Goal: Find specific page/section: Locate a particular part of the current website

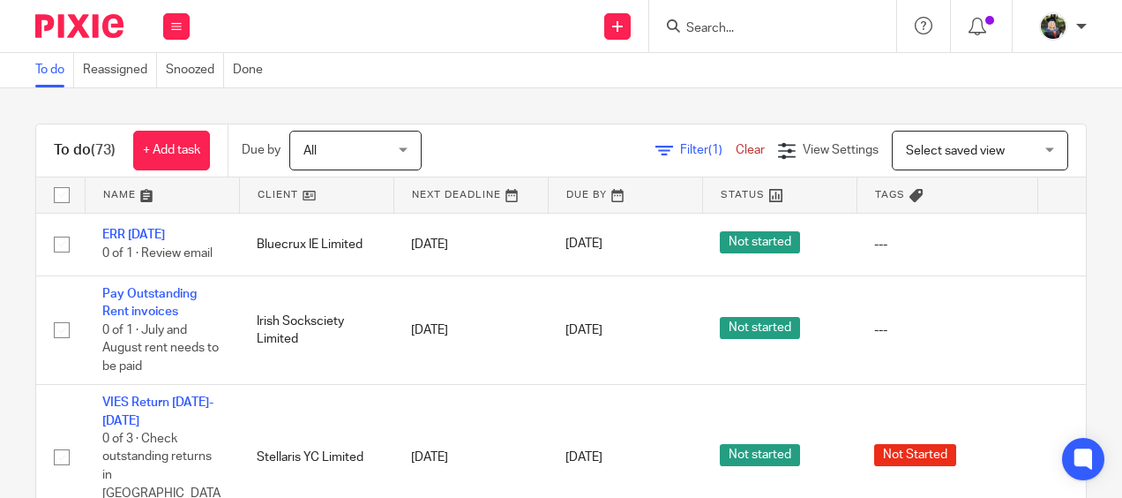
click at [738, 25] on input "Search" at bounding box center [764, 29] width 159 height 16
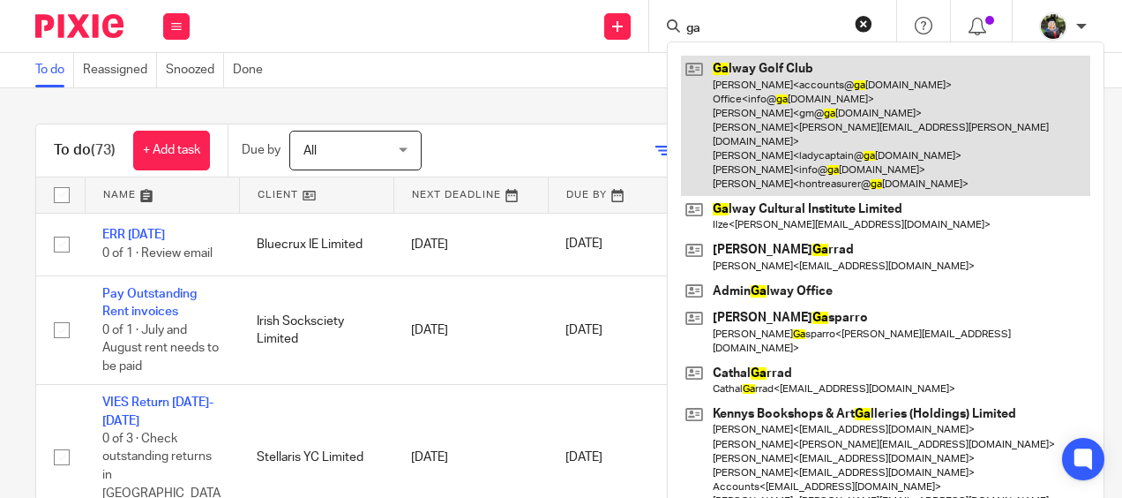
type input "ga"
click at [773, 90] on link at bounding box center [885, 126] width 409 height 140
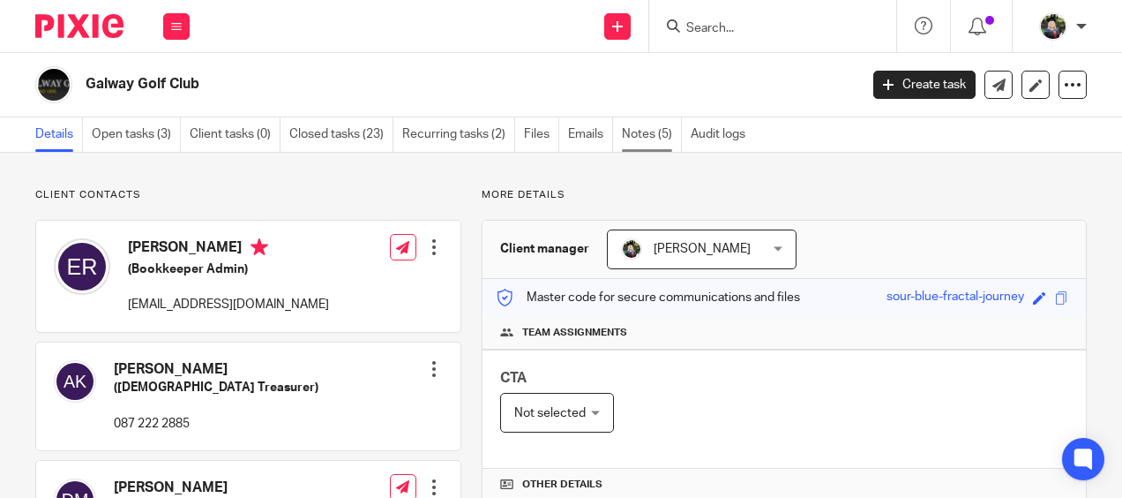
click at [641, 131] on link "Notes (5)" at bounding box center [652, 134] width 60 height 34
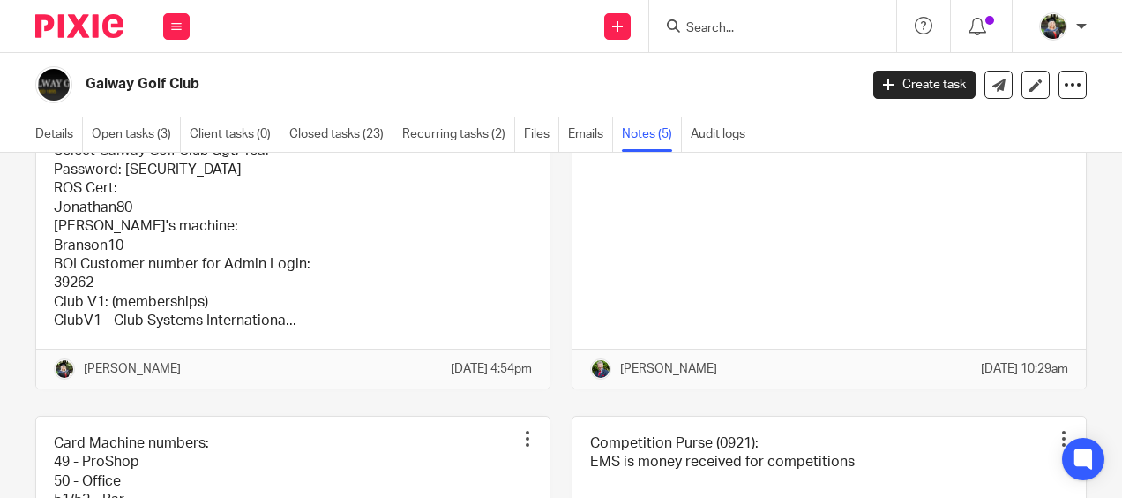
scroll to position [265, 0]
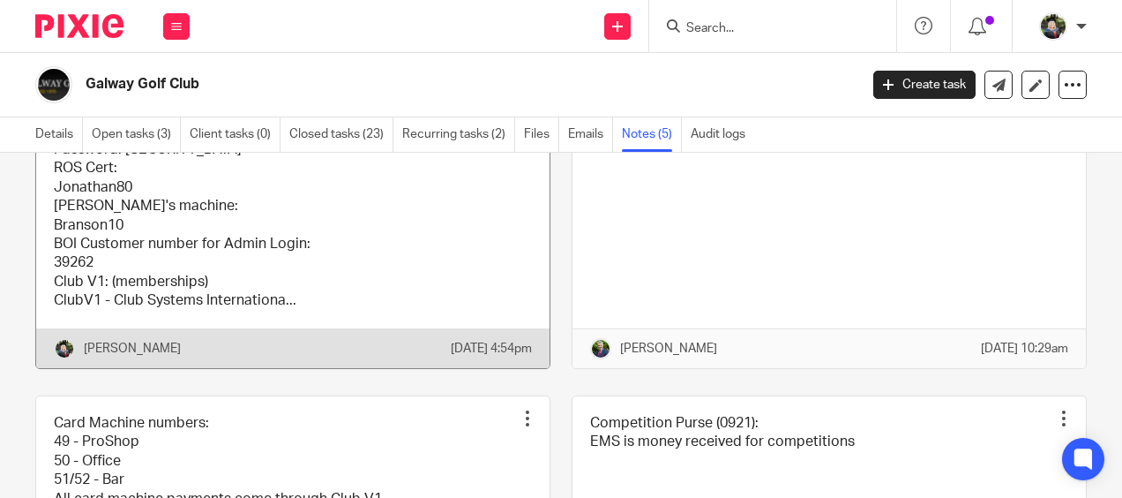
click at [263, 203] on link at bounding box center [293, 179] width 514 height 378
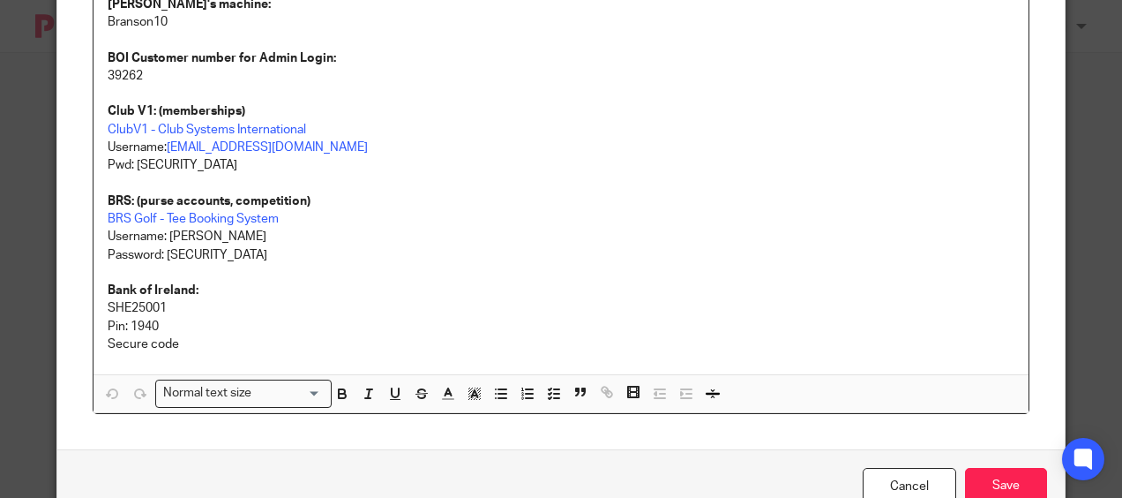
scroll to position [499, 0]
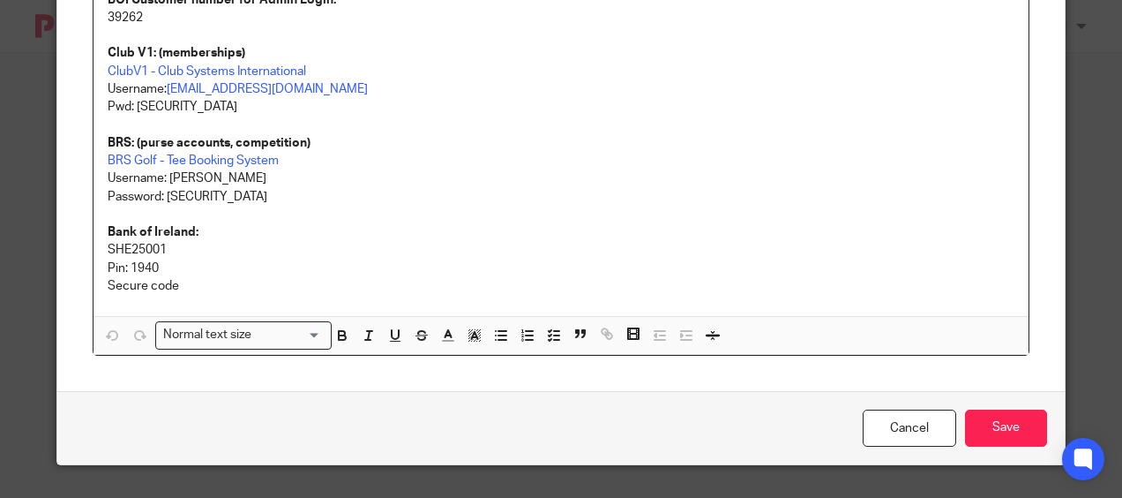
click at [143, 251] on p "SHE25001" at bounding box center [562, 250] width 908 height 18
copy p "SHE25001"
